Goal: Information Seeking & Learning: Learn about a topic

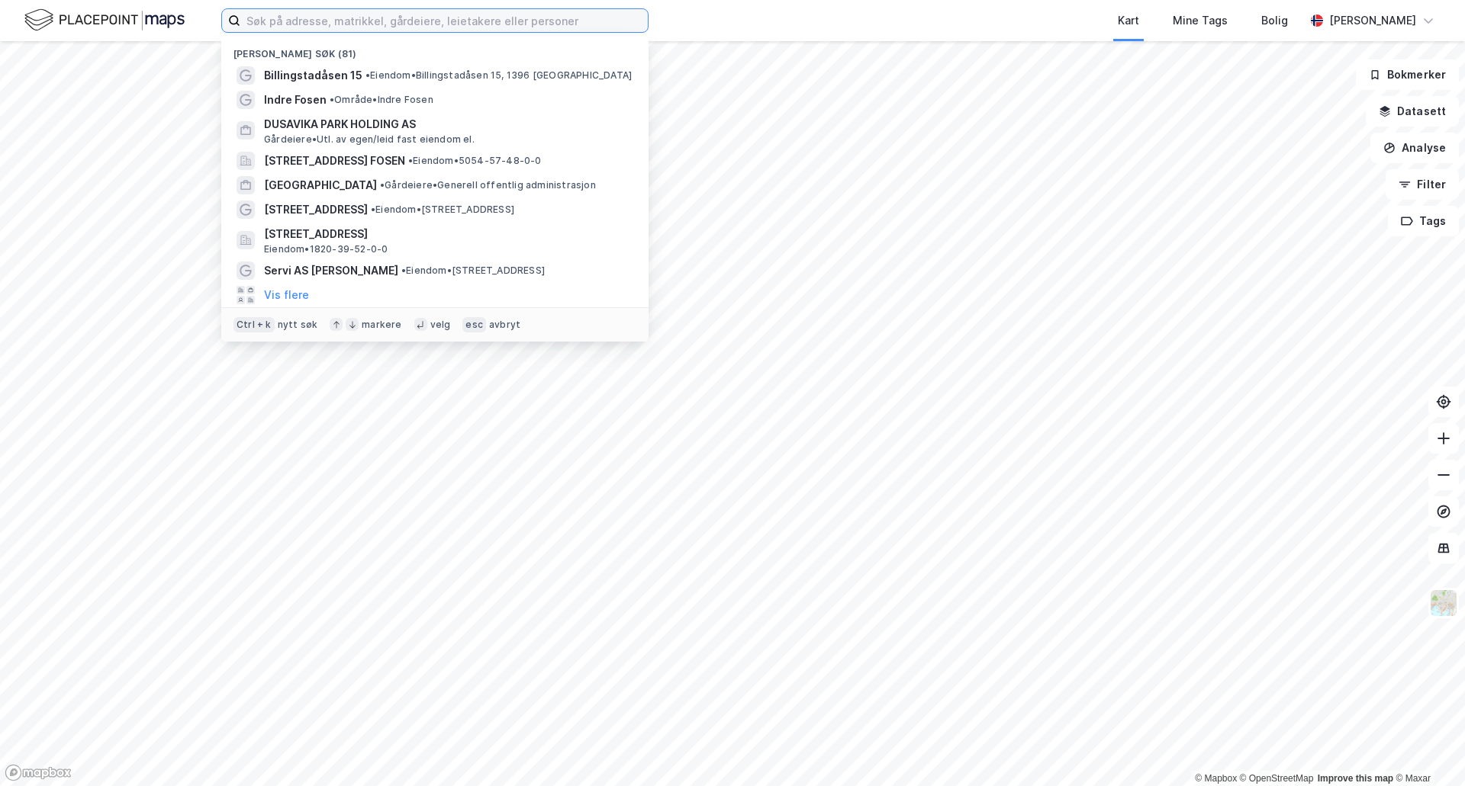
click at [294, 26] on input at bounding box center [443, 20] width 407 height 23
click at [365, 21] on input at bounding box center [443, 20] width 407 height 23
paste input "[PERSON_NAME] AS"
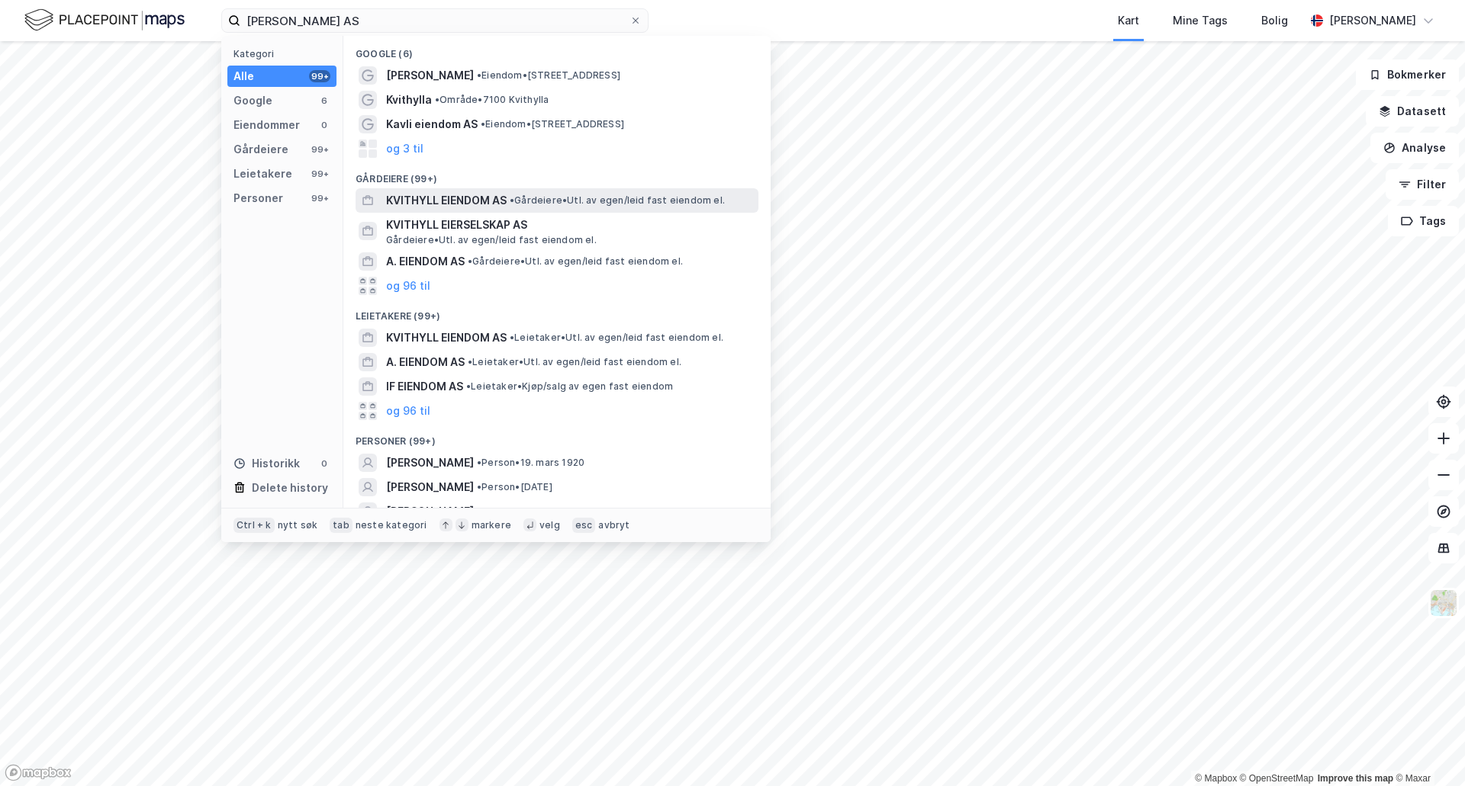
click at [488, 202] on span "KVITHYLL EIENDOM AS" at bounding box center [446, 200] width 121 height 18
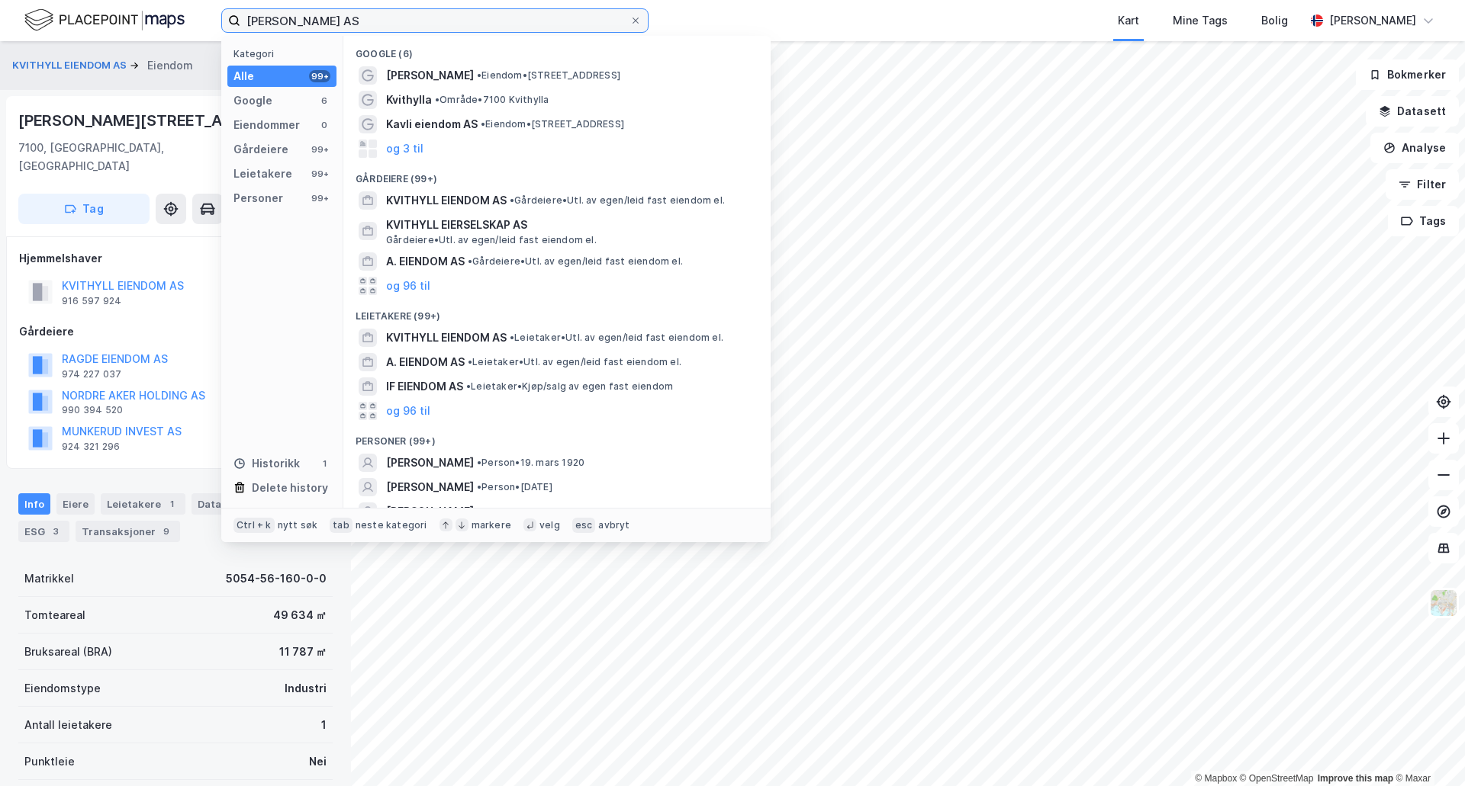
drag, startPoint x: 379, startPoint y: 23, endPoint x: 124, endPoint y: 18, distance: 255.6
click at [124, 18] on div "Kvithyll Eiendom AS Kategori Alle 99+ Google 6 Eiendommer 0 Gårdeiere 99+ Leiet…" at bounding box center [732, 20] width 1465 height 41
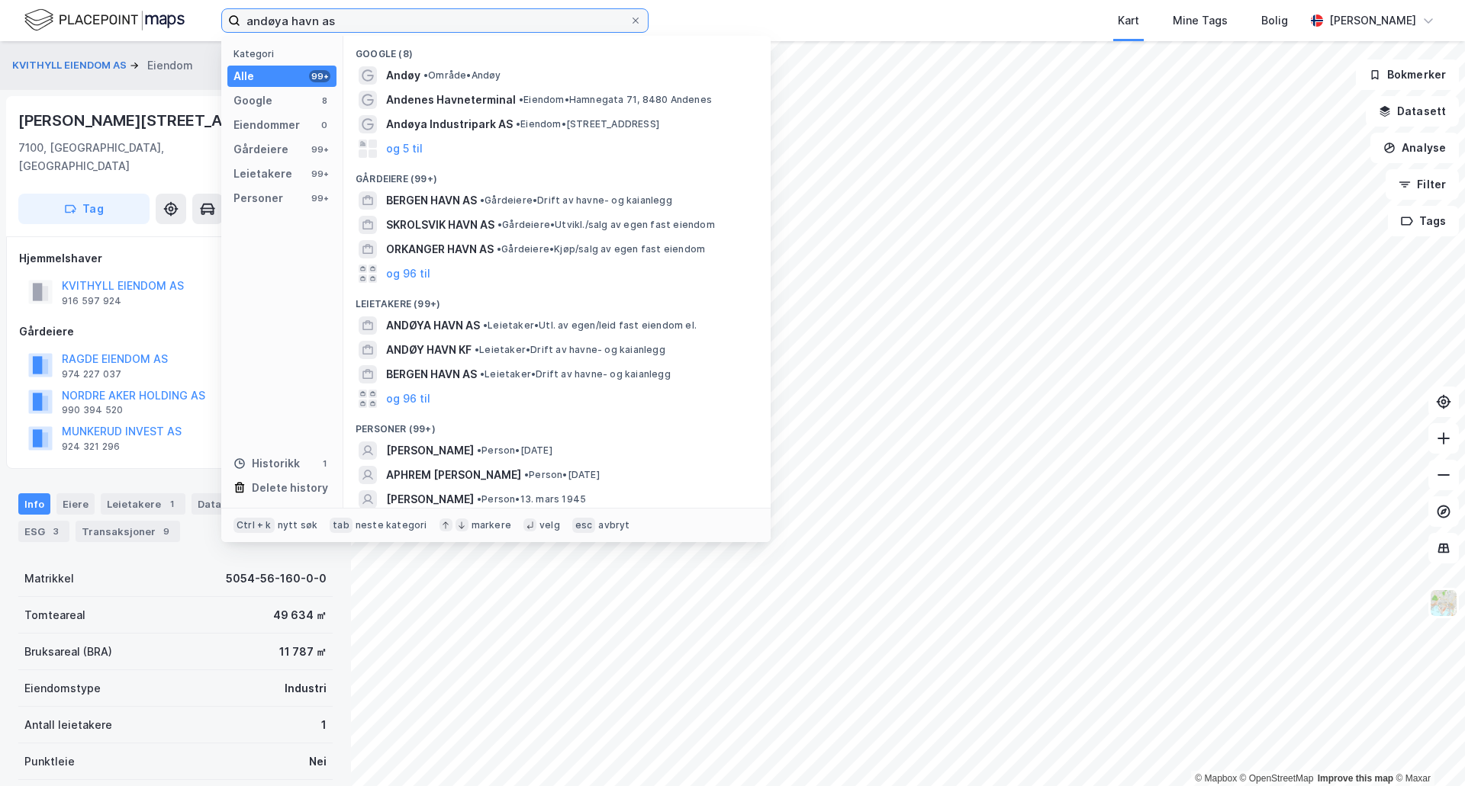
click at [428, 19] on input "andøya havn as" at bounding box center [434, 20] width 389 height 23
drag, startPoint x: 428, startPoint y: 18, endPoint x: 291, endPoint y: 18, distance: 136.5
click at [291, 18] on input "andøya havn as" at bounding box center [434, 20] width 389 height 23
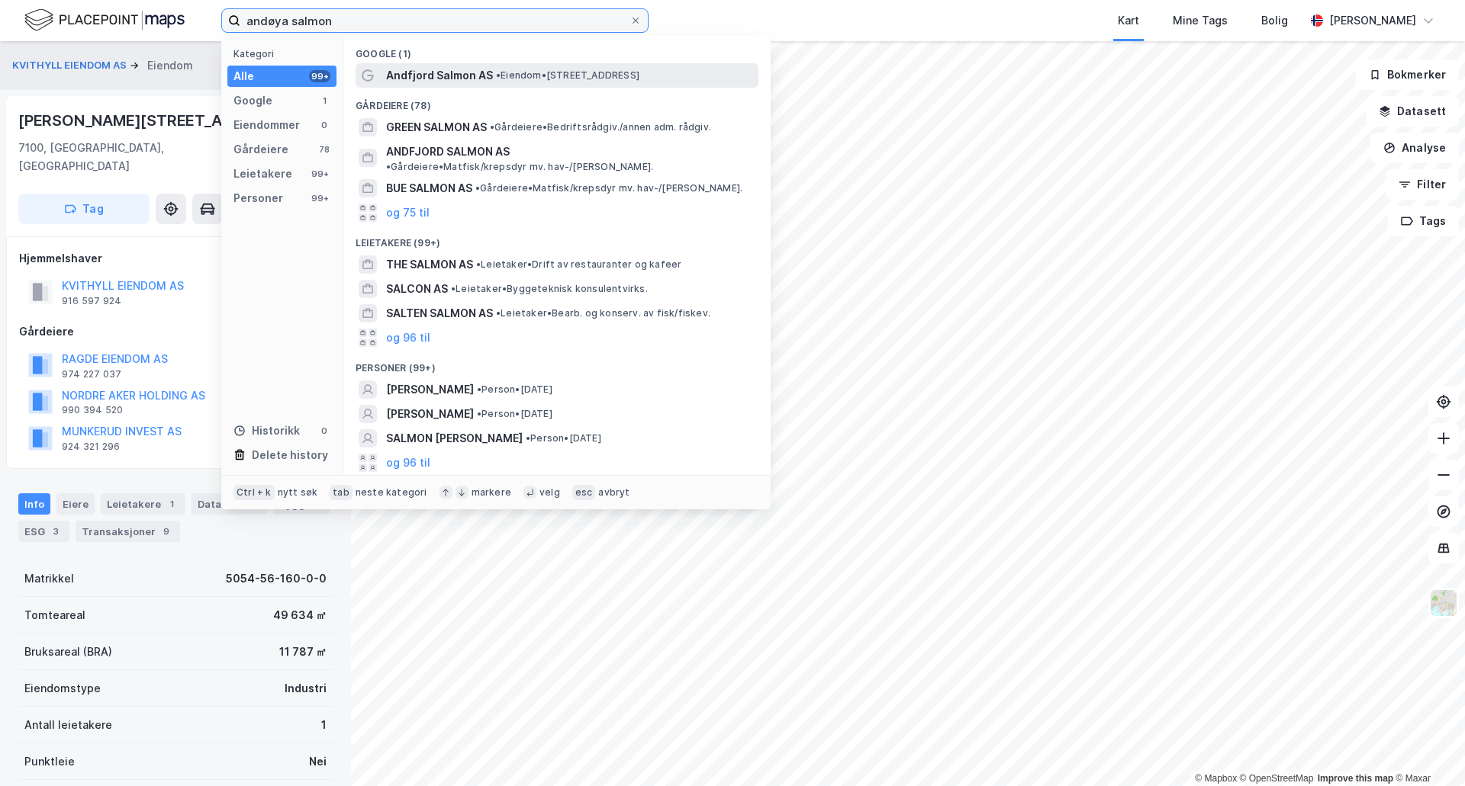
type input "andøya salmon"
click at [411, 65] on div "[PERSON_NAME] AS • Eiendom • [STREET_ADDRESS]" at bounding box center [556, 75] width 403 height 24
